Goal: Task Accomplishment & Management: Manage account settings

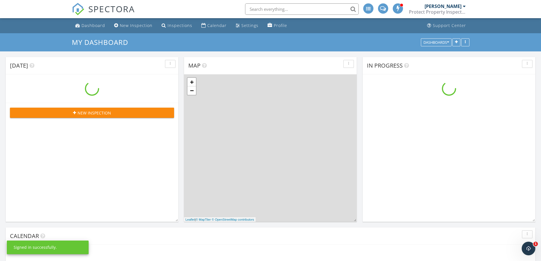
scroll to position [526, 550]
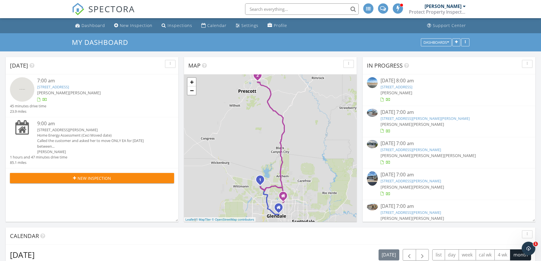
click at [66, 131] on div "5517 E Edgar Wy, Prescott Valley, AZ 86314" at bounding box center [98, 129] width 123 height 5
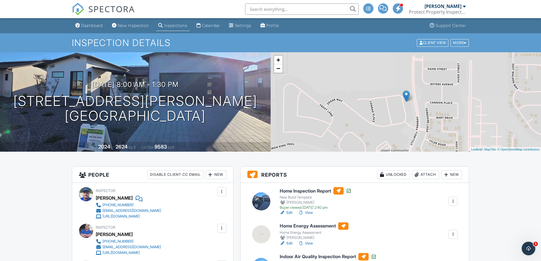
click at [426, 174] on div "Attach" at bounding box center [425, 174] width 27 height 9
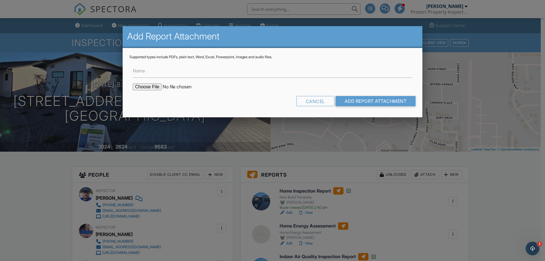
click at [150, 87] on input "file" at bounding box center [181, 86] width 97 height 7
type input "C:\fakepath\5517 E Edgar way prescott valley 86314 - Ductblast.pdf"
click at [394, 101] on input "Add Report Attachment" at bounding box center [376, 101] width 80 height 10
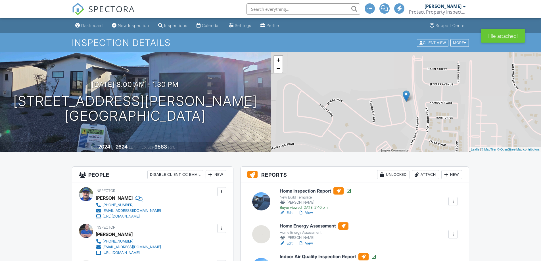
click at [425, 175] on div "Attach" at bounding box center [425, 174] width 27 height 9
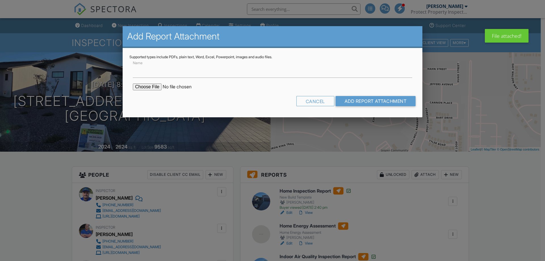
click at [145, 87] on input "file" at bounding box center [181, 86] width 97 height 7
type input "C:\fakepath\5517 E Edgar way prescott valley 86314 - BD Envelope.pdf"
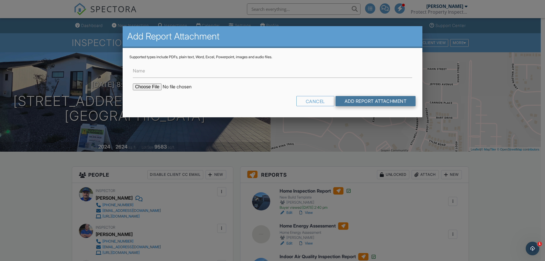
click at [346, 101] on input "Add Report Attachment" at bounding box center [376, 101] width 80 height 10
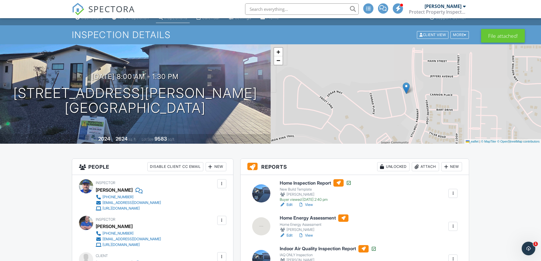
scroll to position [6, 0]
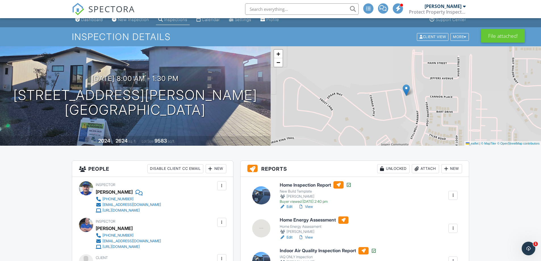
click at [303, 220] on h6 "Home Energy Assessment" at bounding box center [314, 219] width 69 height 7
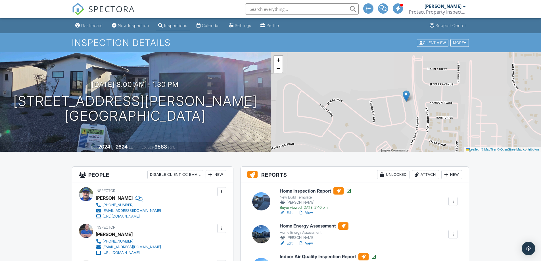
click at [455, 232] on div at bounding box center [453, 234] width 6 height 6
click at [437, 245] on link "Quick Publish" at bounding box center [434, 247] width 42 height 6
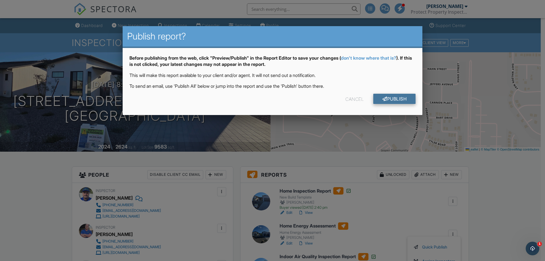
click at [390, 99] on link "Publish" at bounding box center [394, 99] width 42 height 10
